Goal: Check status: Check status

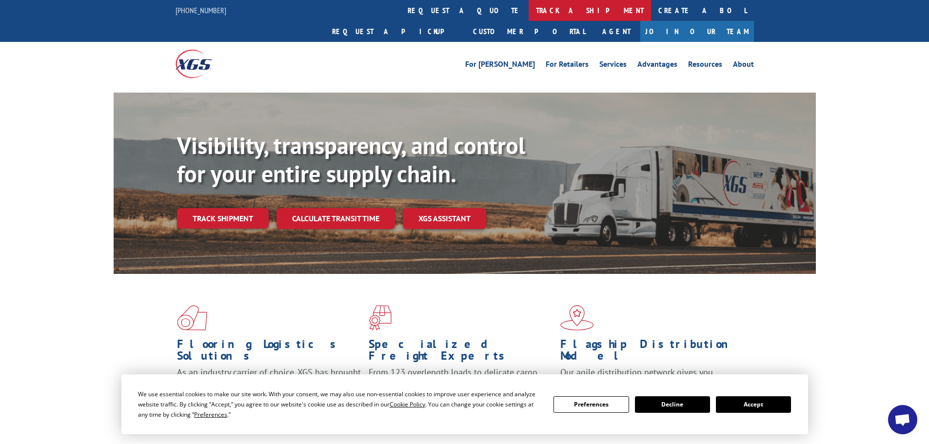
click at [529, 10] on link "track a shipment" at bounding box center [590, 10] width 122 height 21
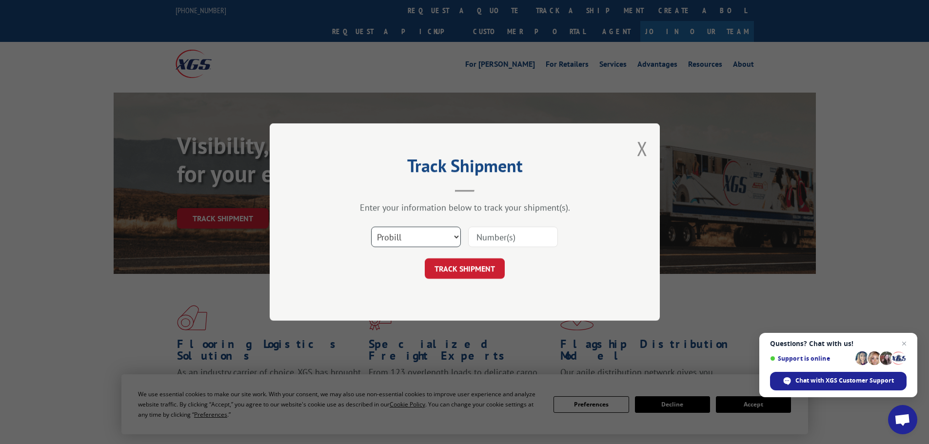
click at [448, 239] on select "Select category... Probill BOL PO" at bounding box center [416, 237] width 90 height 20
select select "bol"
click at [371, 227] on select "Select category... Probill BOL PO" at bounding box center [416, 237] width 90 height 20
click at [516, 239] on input at bounding box center [513, 237] width 90 height 20
paste input "5451879"
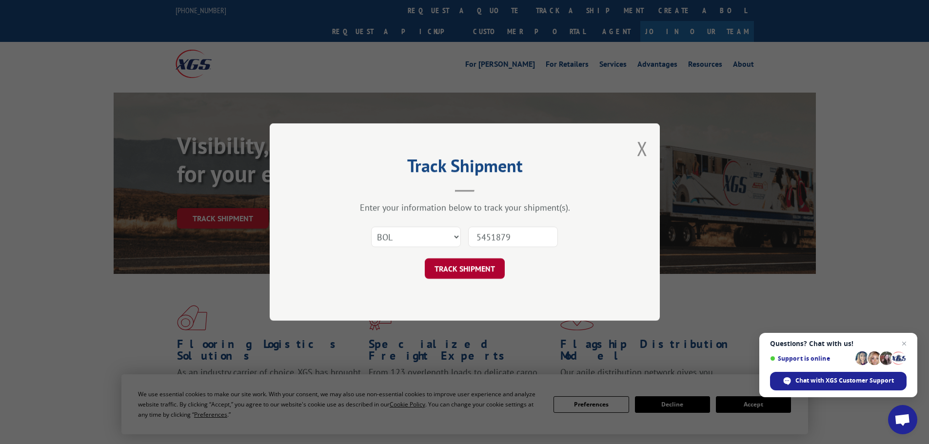
type input "5451879"
click at [457, 268] on button "TRACK SHIPMENT" at bounding box center [465, 268] width 80 height 20
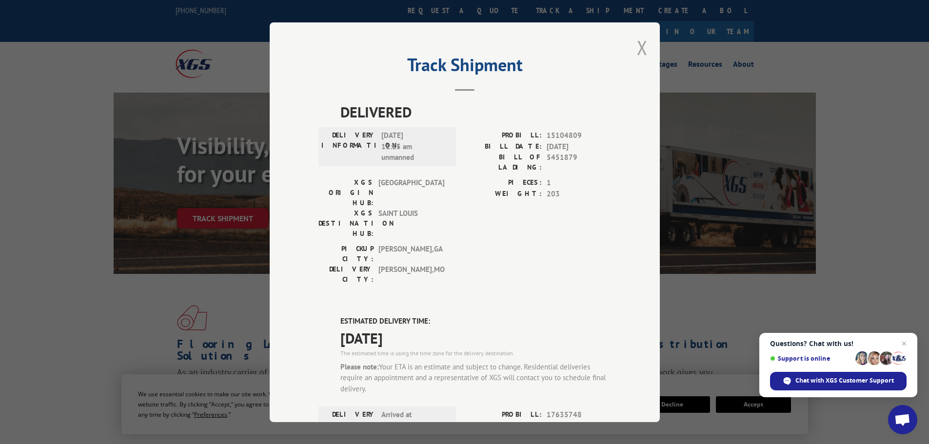
click at [639, 46] on button "Close modal" at bounding box center [642, 48] width 11 height 26
